Goal: Task Accomplishment & Management: Manage account settings

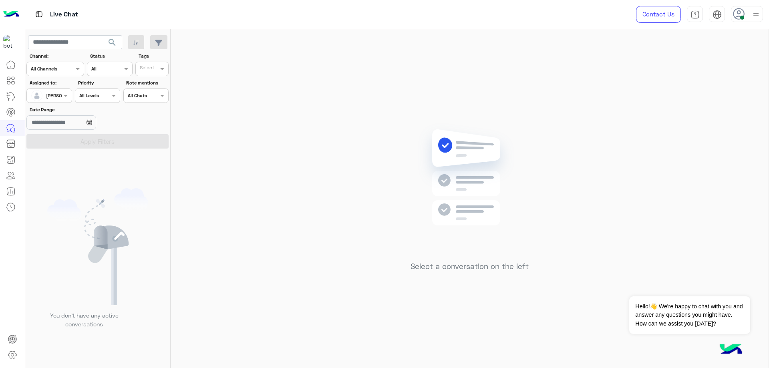
click at [52, 98] on span "[PERSON_NAME]" at bounding box center [64, 95] width 37 height 6
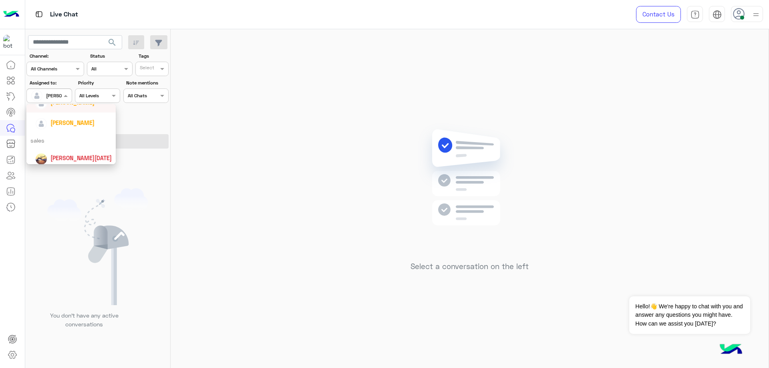
scroll to position [80, 0]
click at [81, 111] on div "abdalla mahmoud" at bounding box center [73, 105] width 76 height 14
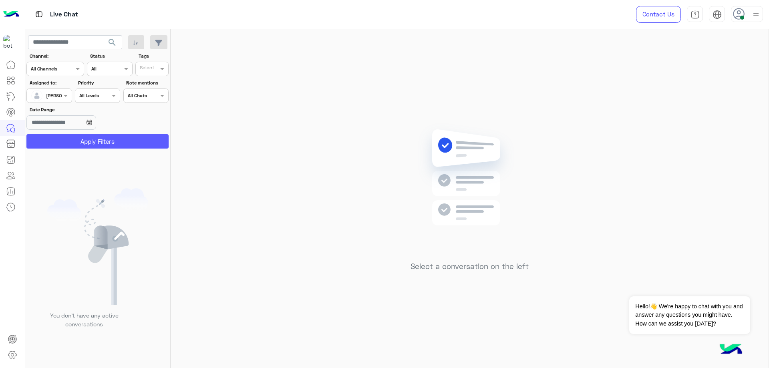
click at [97, 140] on button "Apply Filters" at bounding box center [97, 141] width 142 height 14
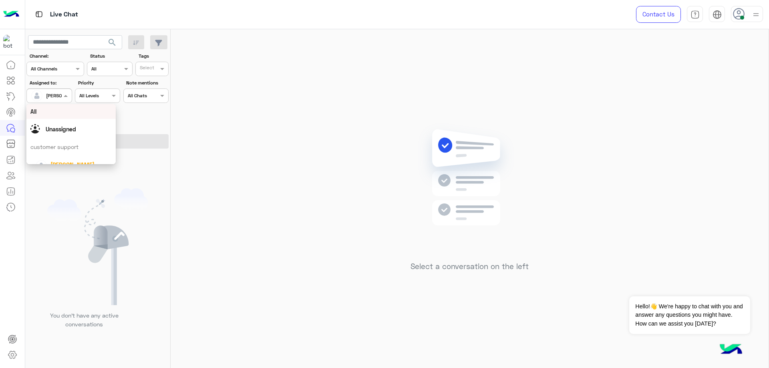
click at [53, 95] on div at bounding box center [49, 95] width 44 height 8
click at [65, 147] on div "mohamed ahmed" at bounding box center [73, 154] width 76 height 14
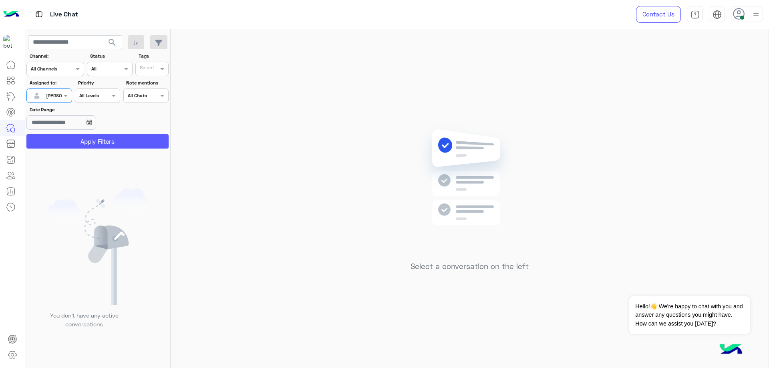
click at [76, 136] on button "Apply Filters" at bounding box center [97, 141] width 142 height 14
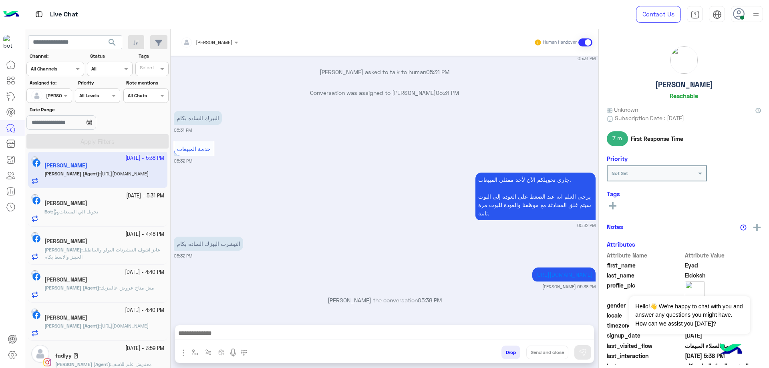
scroll to position [282, 0]
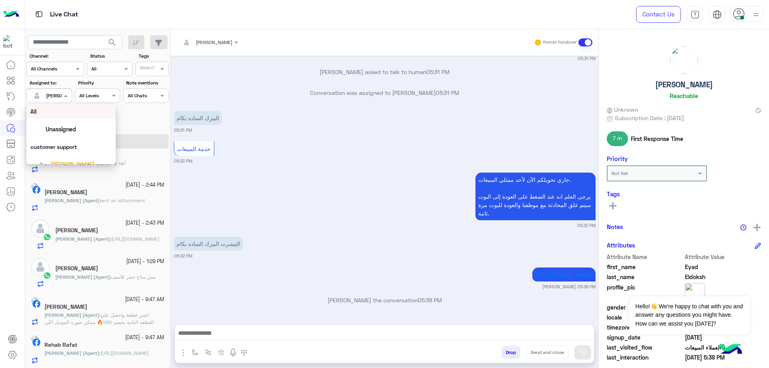
click at [58, 102] on div "mohamed ahmed" at bounding box center [46, 96] width 30 height 16
click at [68, 137] on span "Ahmed Ramadan" at bounding box center [80, 140] width 61 height 7
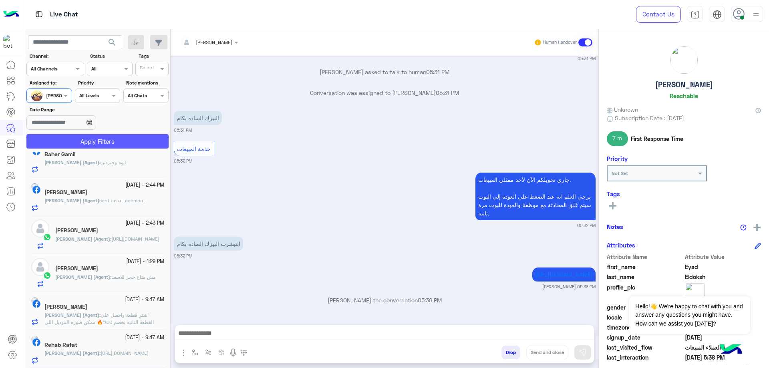
click at [80, 142] on button "Apply Filters" at bounding box center [97, 141] width 142 height 14
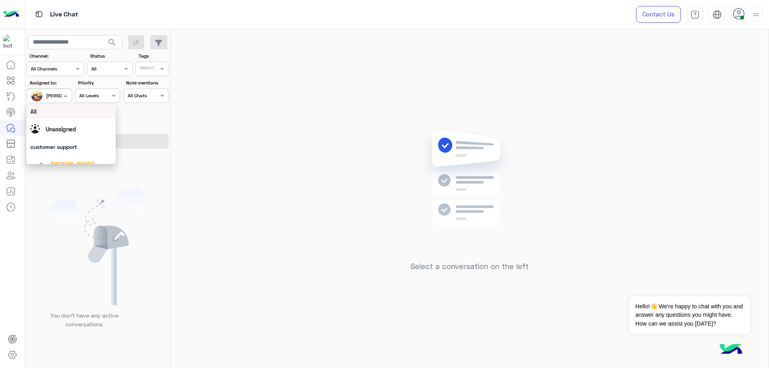
click at [54, 100] on div "Ahmed Ramadan" at bounding box center [46, 96] width 30 height 16
click at [67, 128] on div "[PERSON_NAME]" at bounding box center [72, 124] width 44 height 8
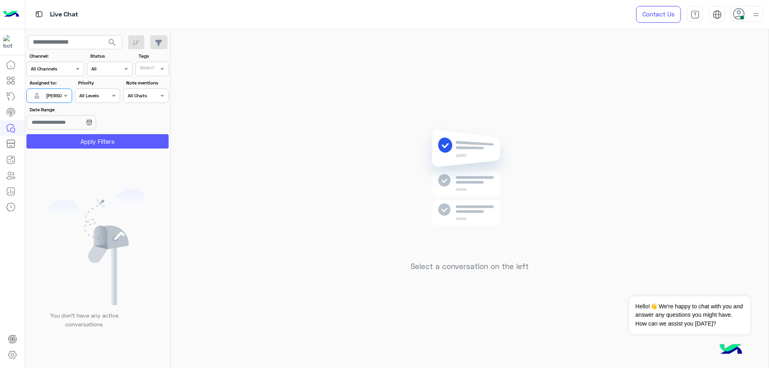
click at [92, 145] on button "Apply Filters" at bounding box center [97, 141] width 142 height 14
click at [754, 11] on img at bounding box center [756, 15] width 10 height 10
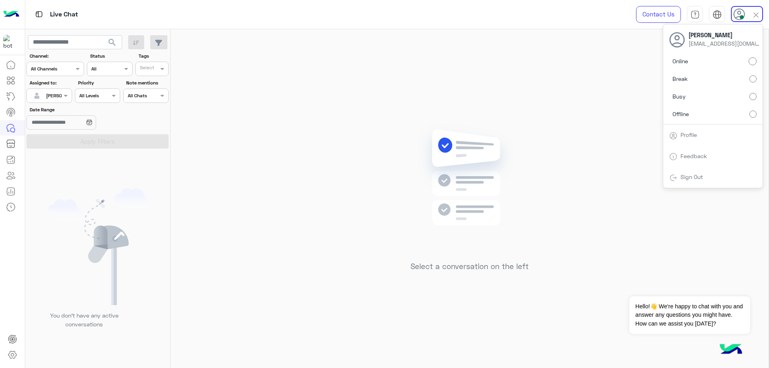
click at [695, 116] on label "Offline" at bounding box center [712, 113] width 87 height 14
click at [685, 179] on link "Sign Out" at bounding box center [691, 176] width 22 height 7
